Goal: Navigation & Orientation: Understand site structure

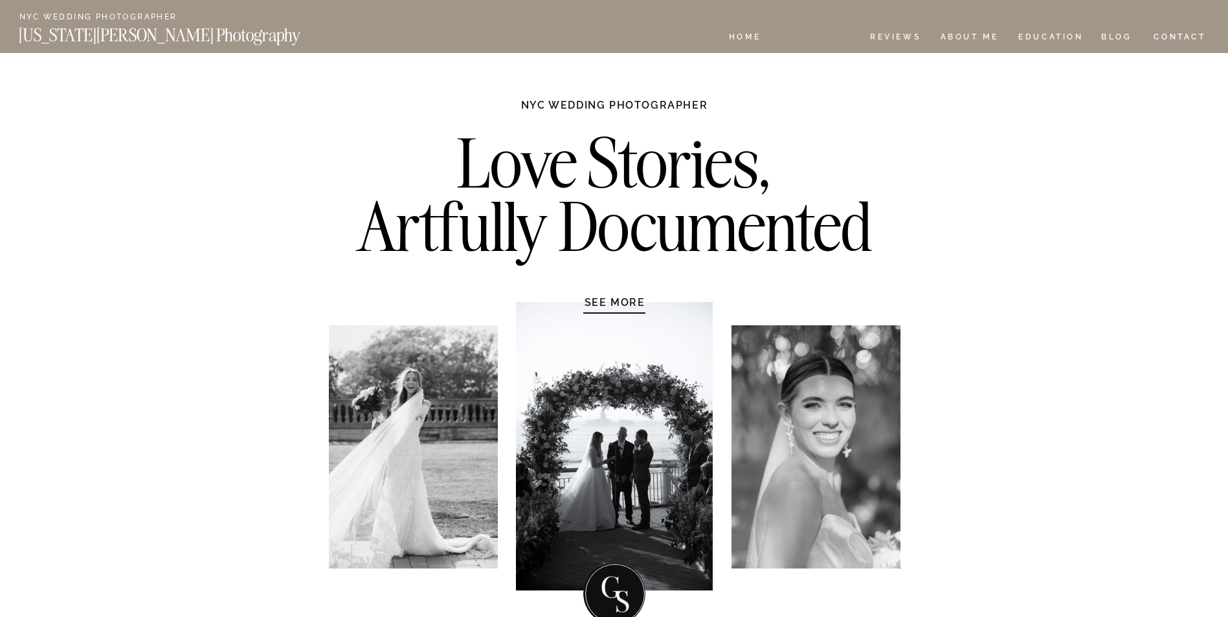
click at [823, 36] on nav "Experience" at bounding box center [815, 38] width 68 height 11
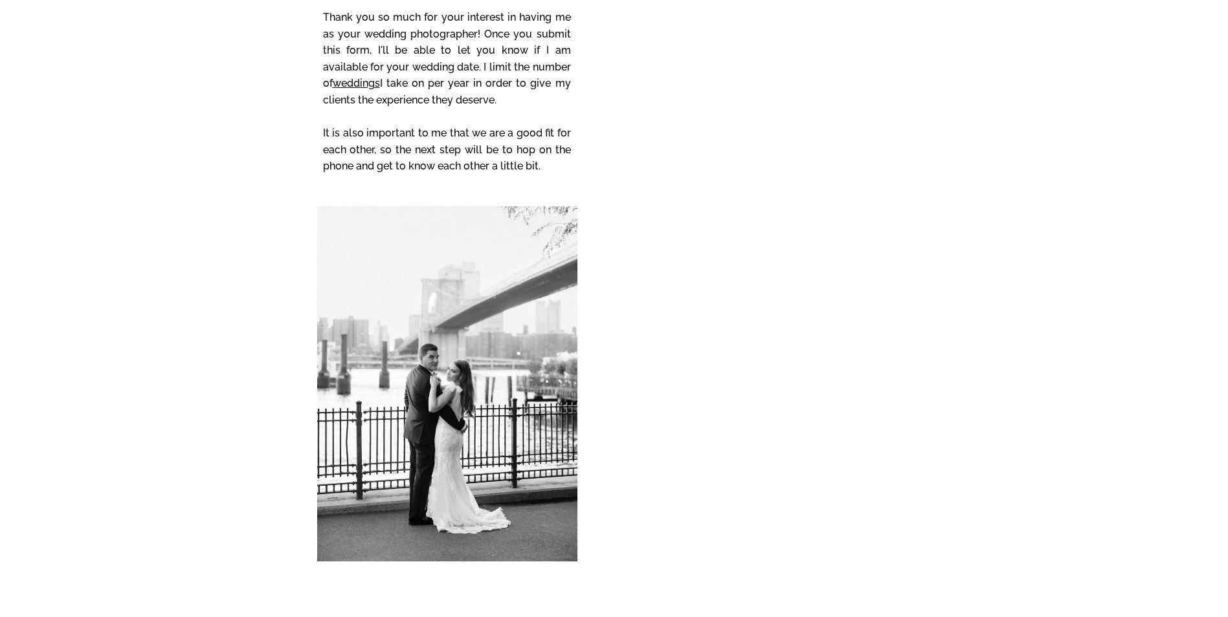
scroll to position [11402, 0]
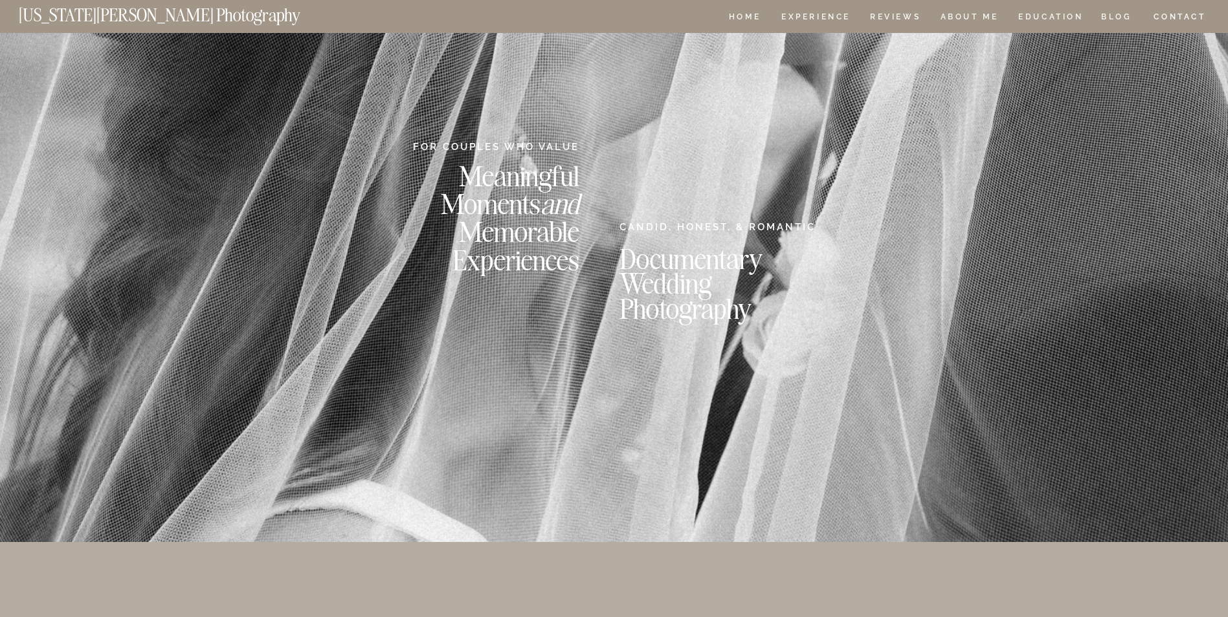
scroll to position [0, 0]
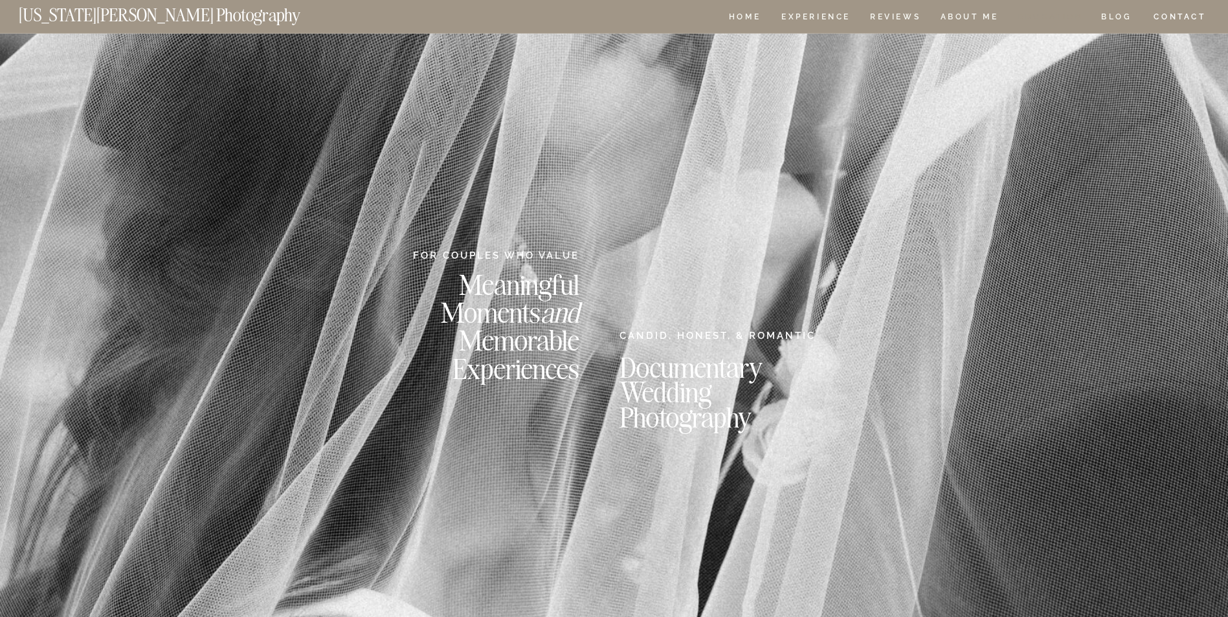
click at [1049, 16] on nav "EDUCATION" at bounding box center [1051, 18] width 68 height 11
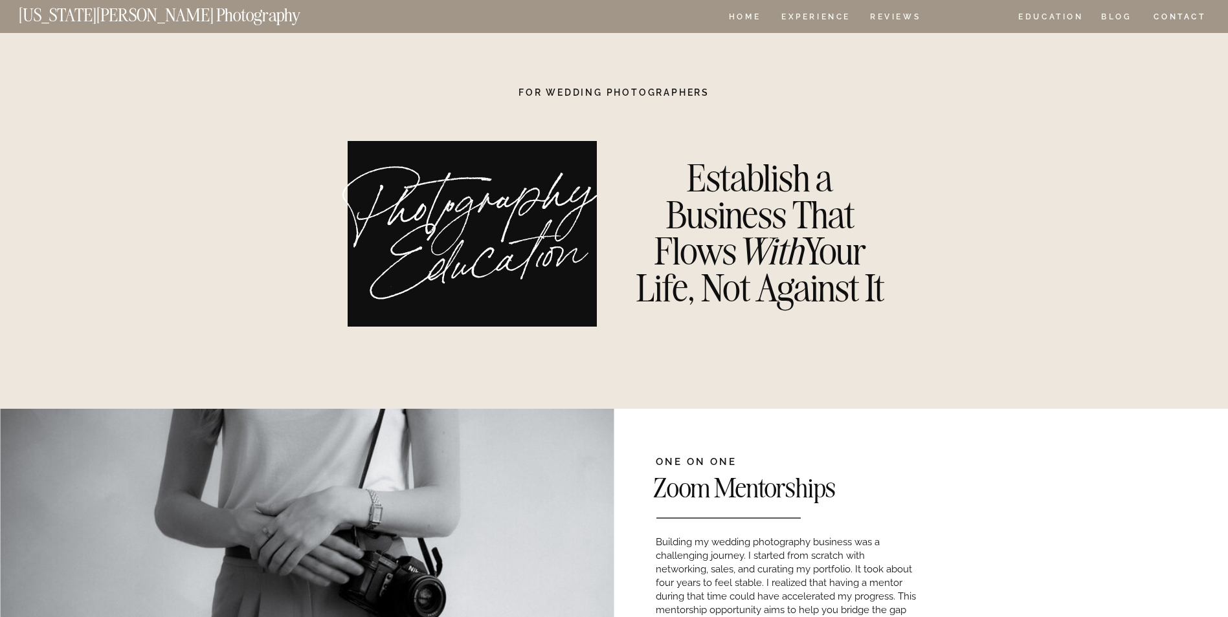
click at [975, 18] on nav "ABOUT ME" at bounding box center [969, 18] width 59 height 11
